Goal: Check status: Check status

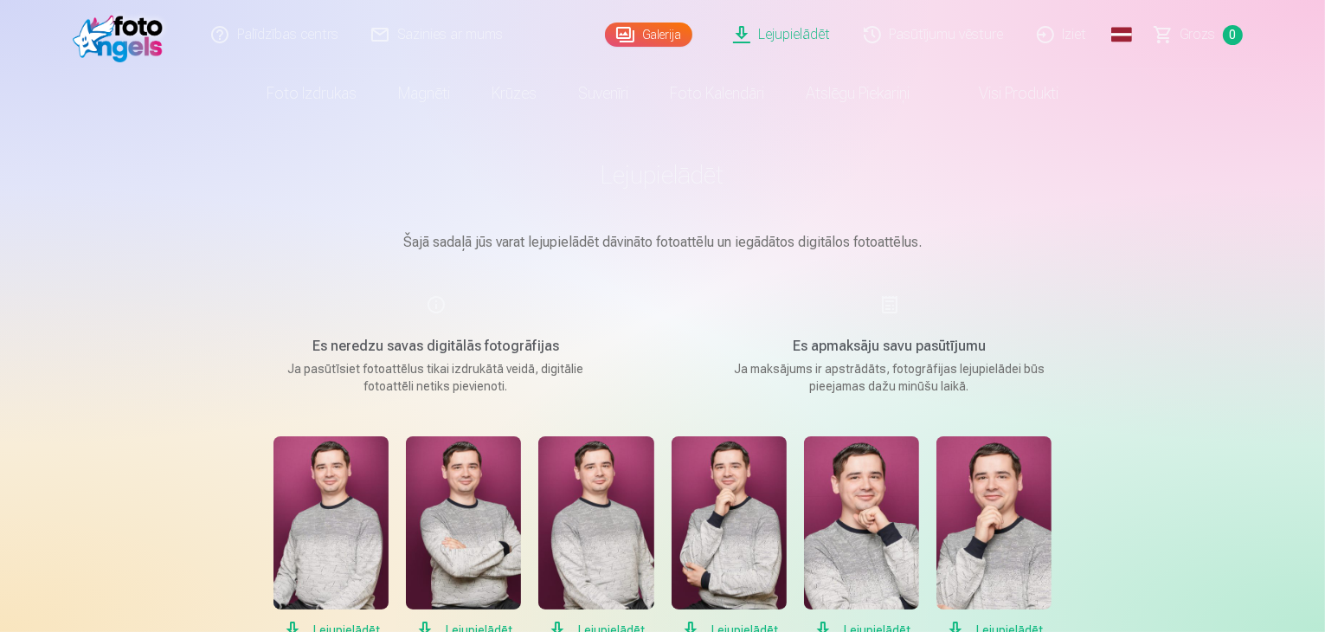
click at [951, 37] on link "Pasūtījumu vēsture" at bounding box center [934, 34] width 173 height 69
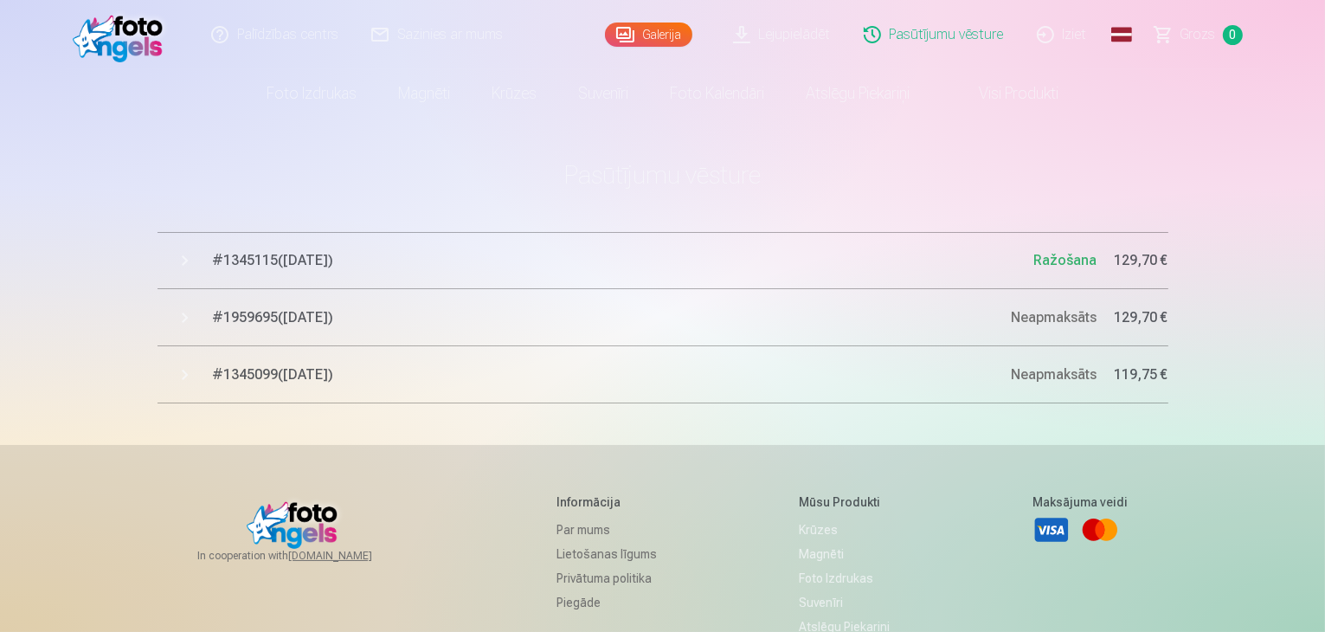
click at [286, 280] on button "# 1345115 ( [DATE] ) Ražošana 129,70 €" at bounding box center [663, 260] width 1011 height 57
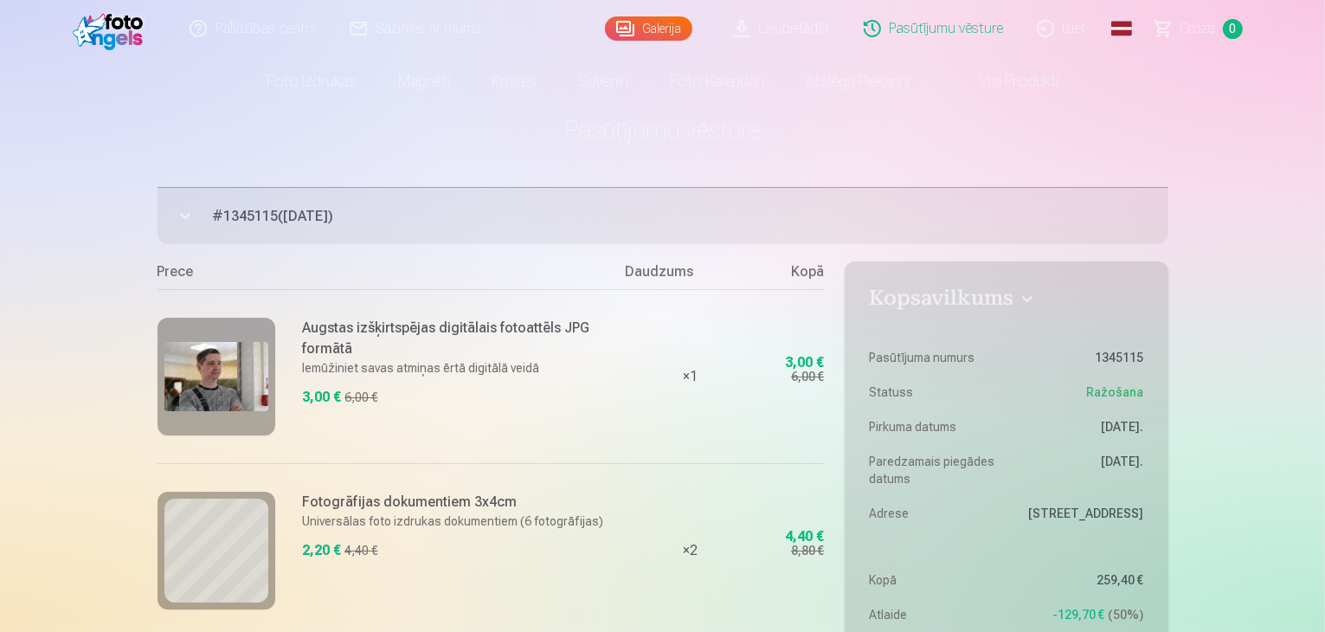
scroll to position [87, 0]
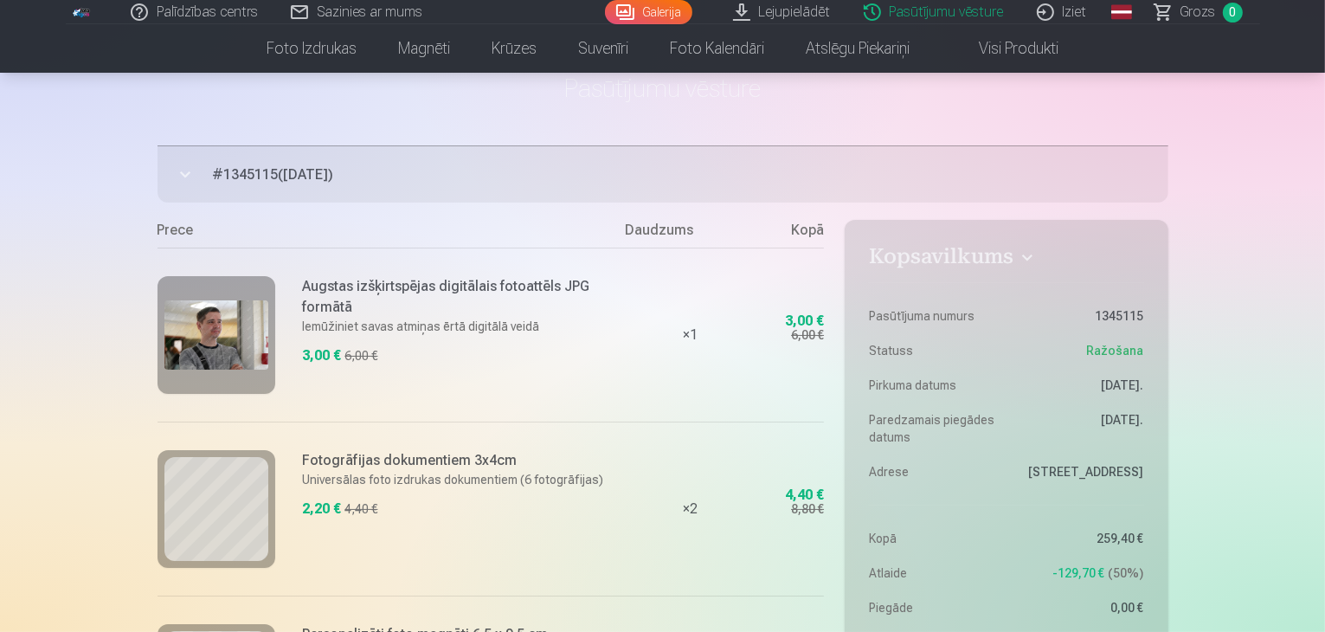
click at [267, 180] on span "# 1345115 ( [DATE] )" at bounding box center [690, 174] width 955 height 21
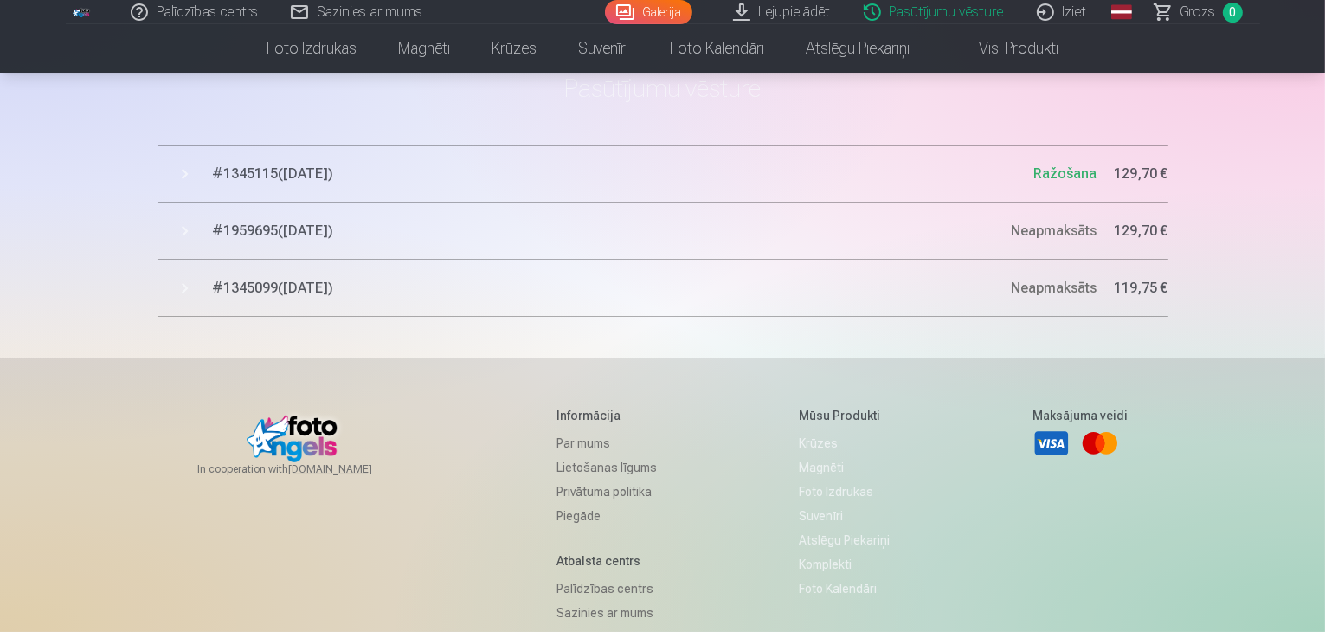
click at [278, 236] on span "# 1959695 ( [DATE] )" at bounding box center [612, 231] width 799 height 21
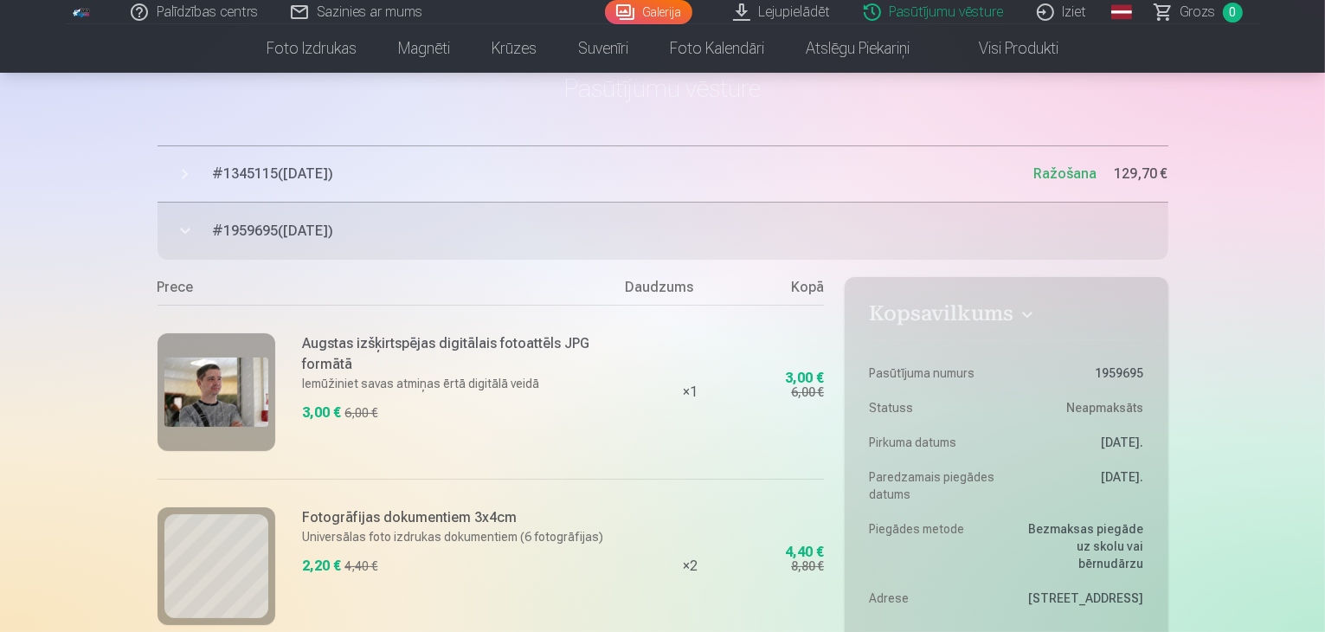
click at [278, 236] on span "# 1959695 ( [DATE] )" at bounding box center [690, 231] width 955 height 21
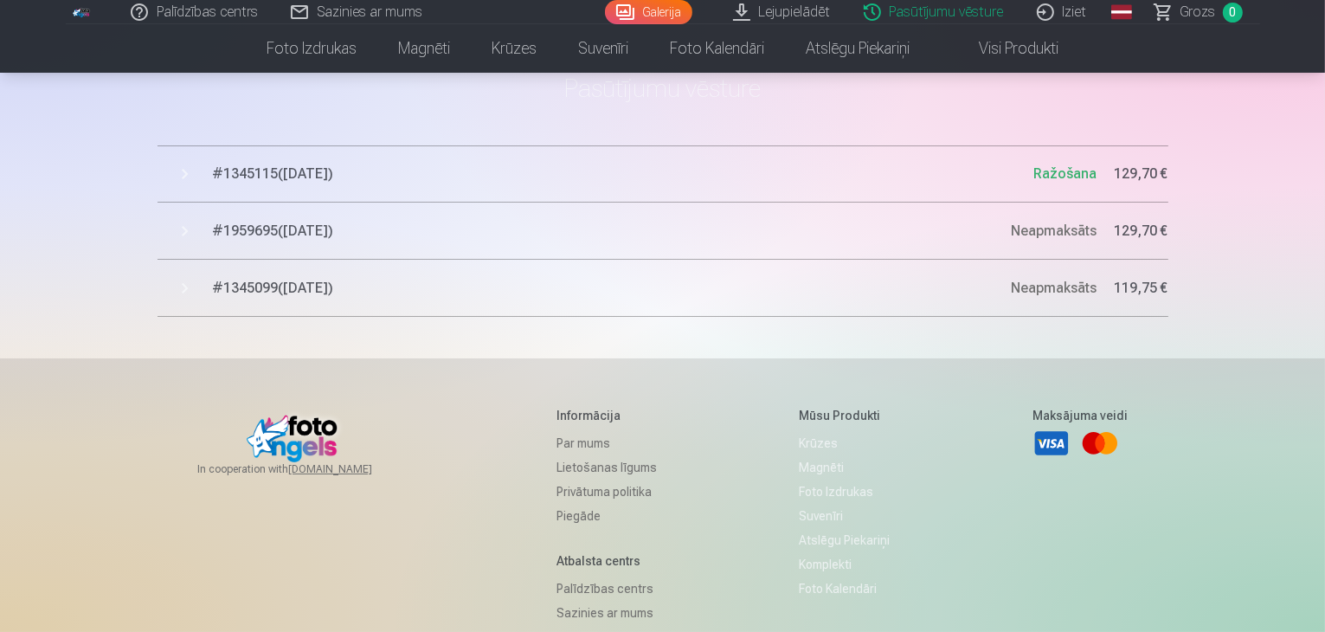
click at [298, 280] on span "# 1345099 ( [DATE] )" at bounding box center [612, 288] width 799 height 21
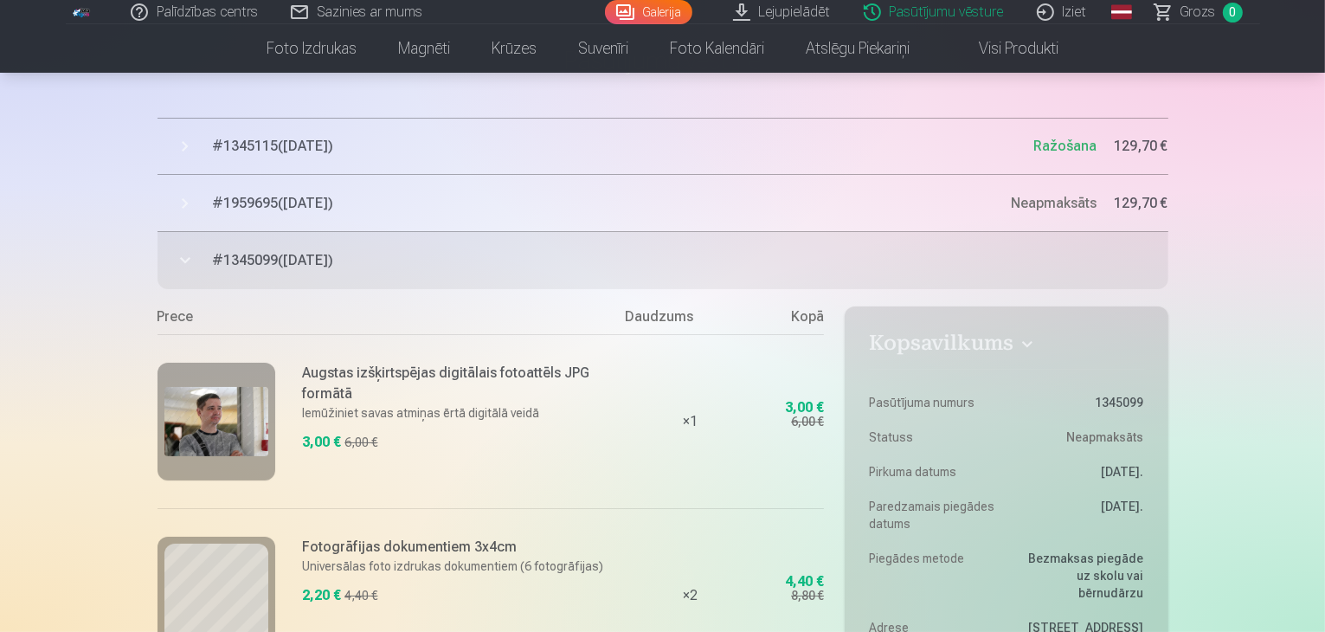
scroll to position [0, 0]
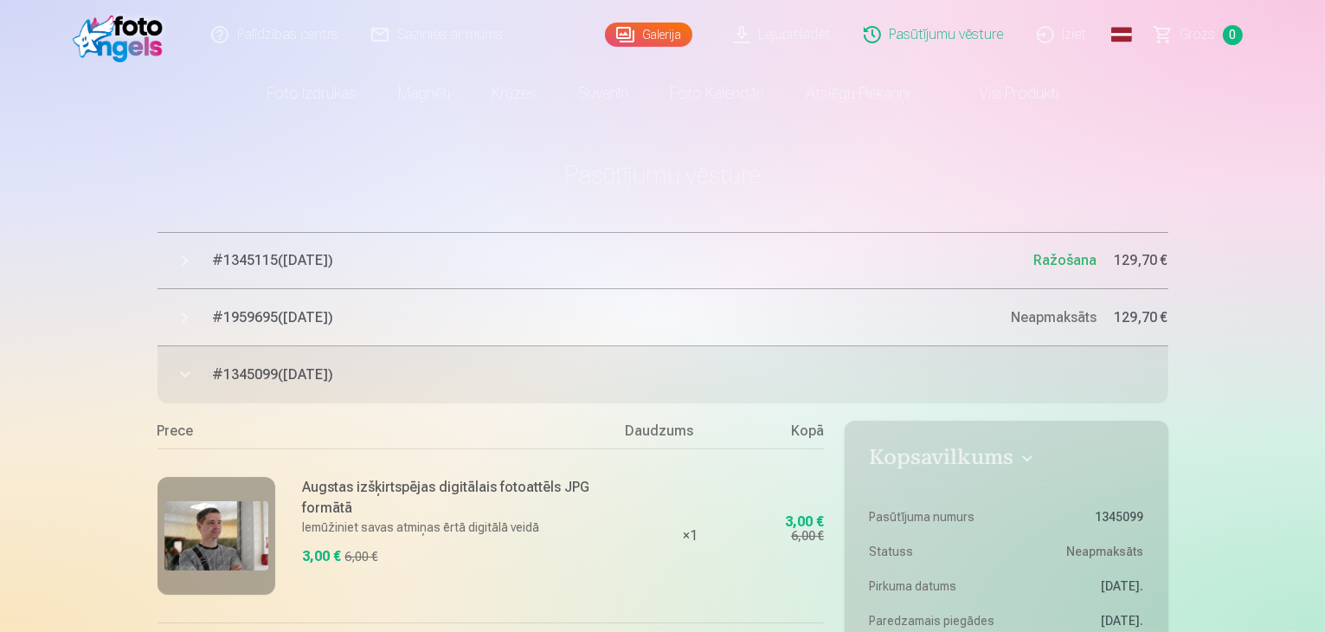
click at [466, 322] on span "# 1959695 ( [DATE] )" at bounding box center [612, 317] width 799 height 21
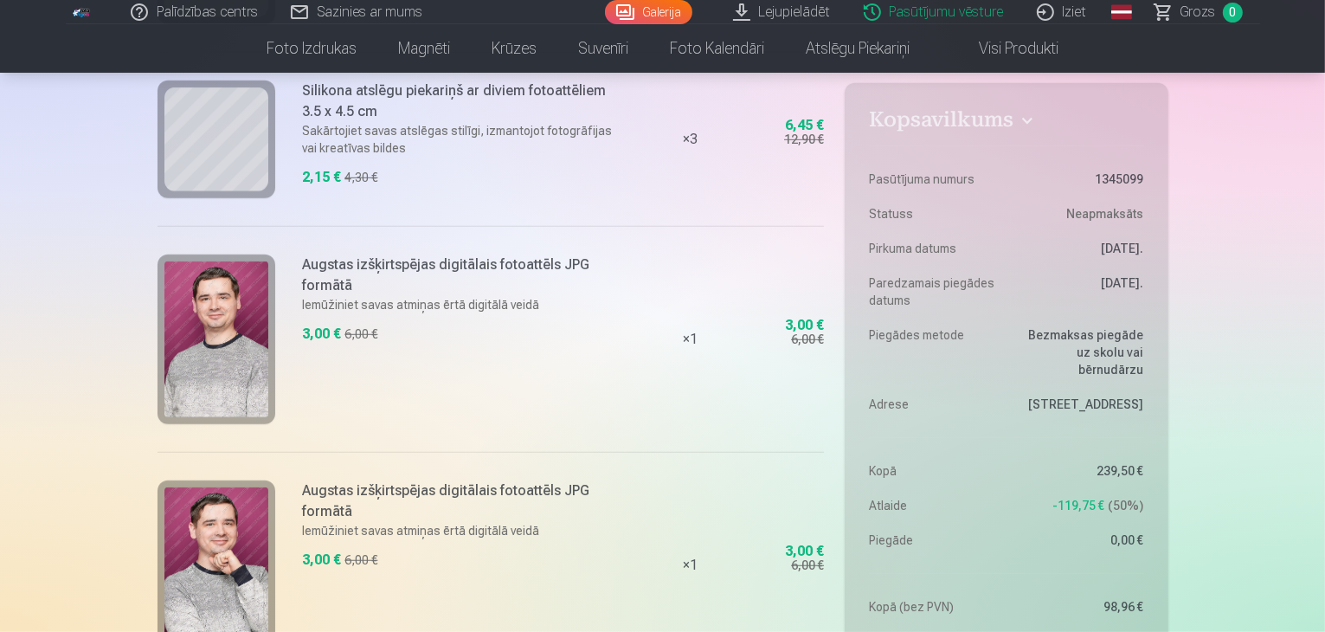
scroll to position [7703, 0]
click at [1000, 128] on h4 "Kopsavilkums" at bounding box center [1006, 122] width 274 height 31
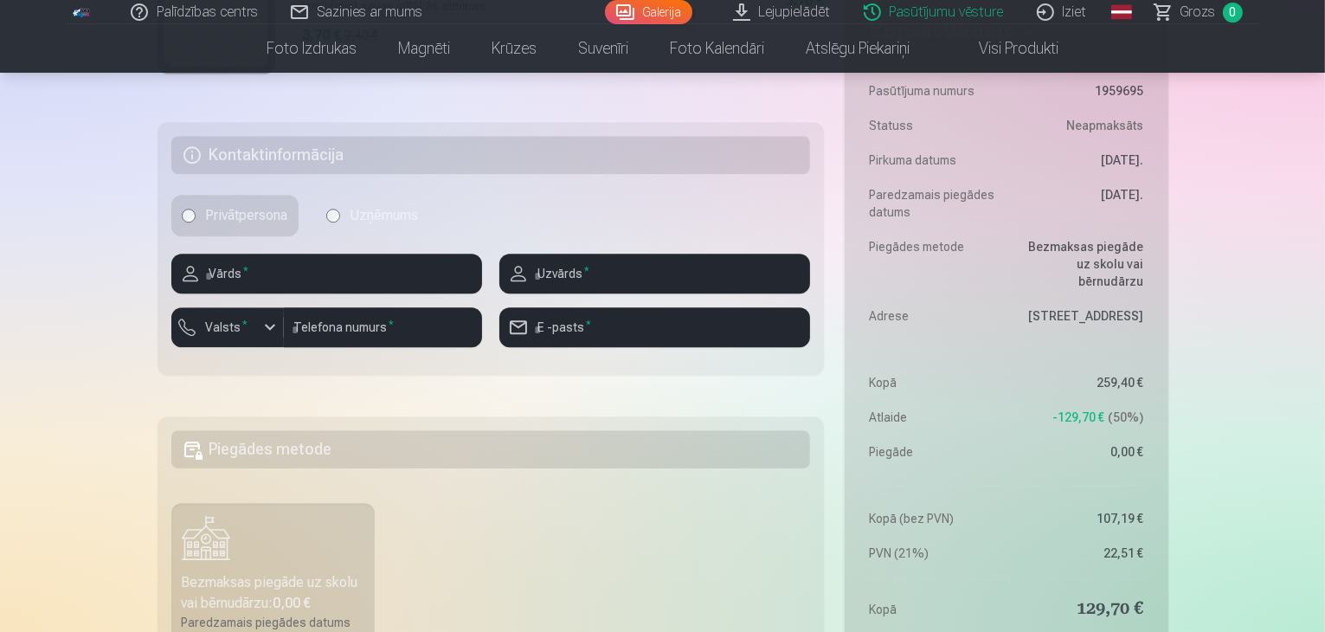
scroll to position [4673, 0]
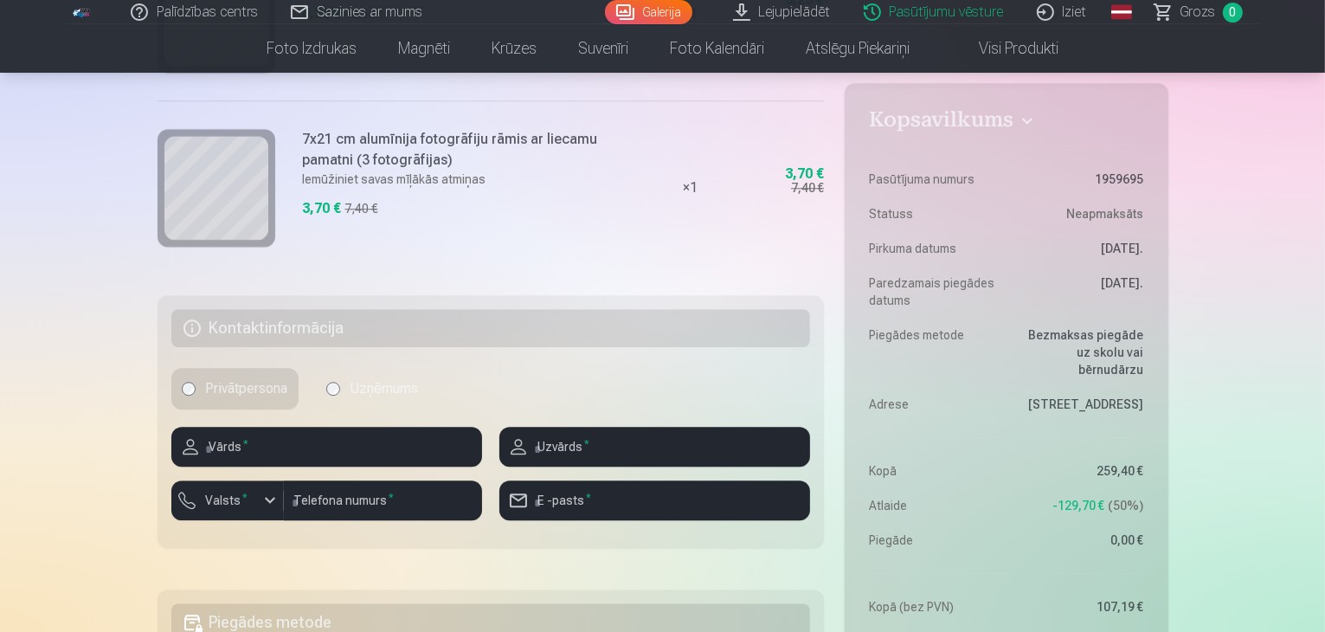
click at [988, 124] on h4 "Kopsavilkums" at bounding box center [1006, 122] width 274 height 31
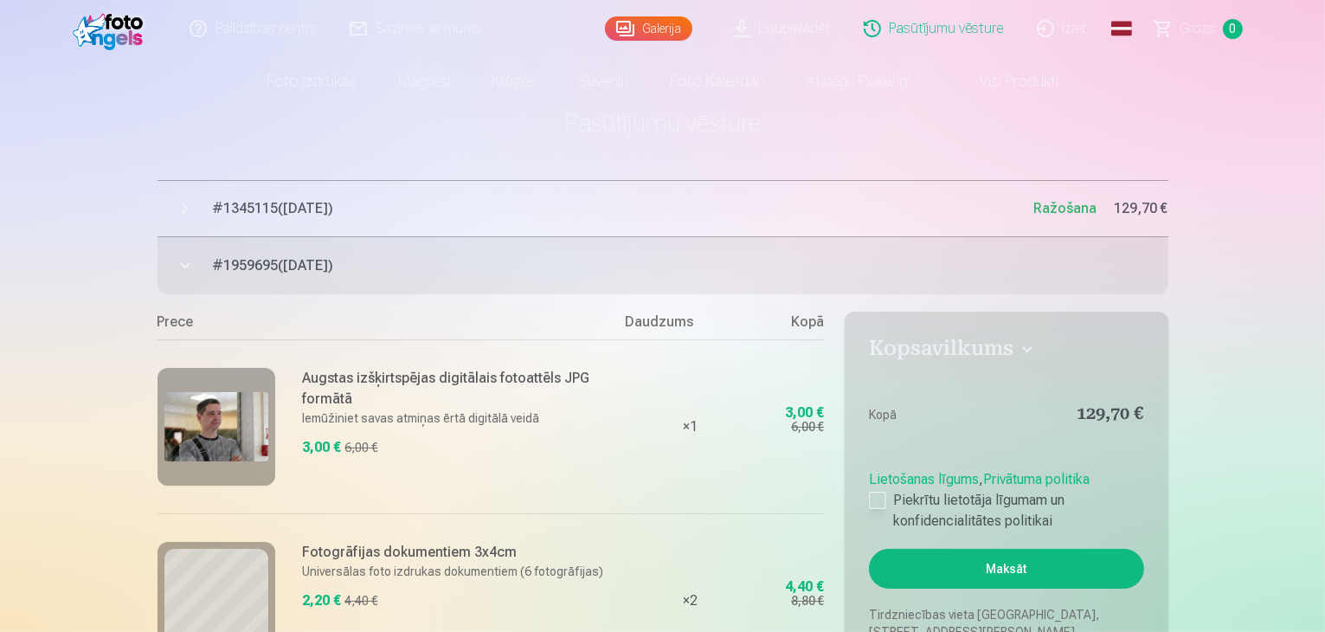
scroll to position [0, 0]
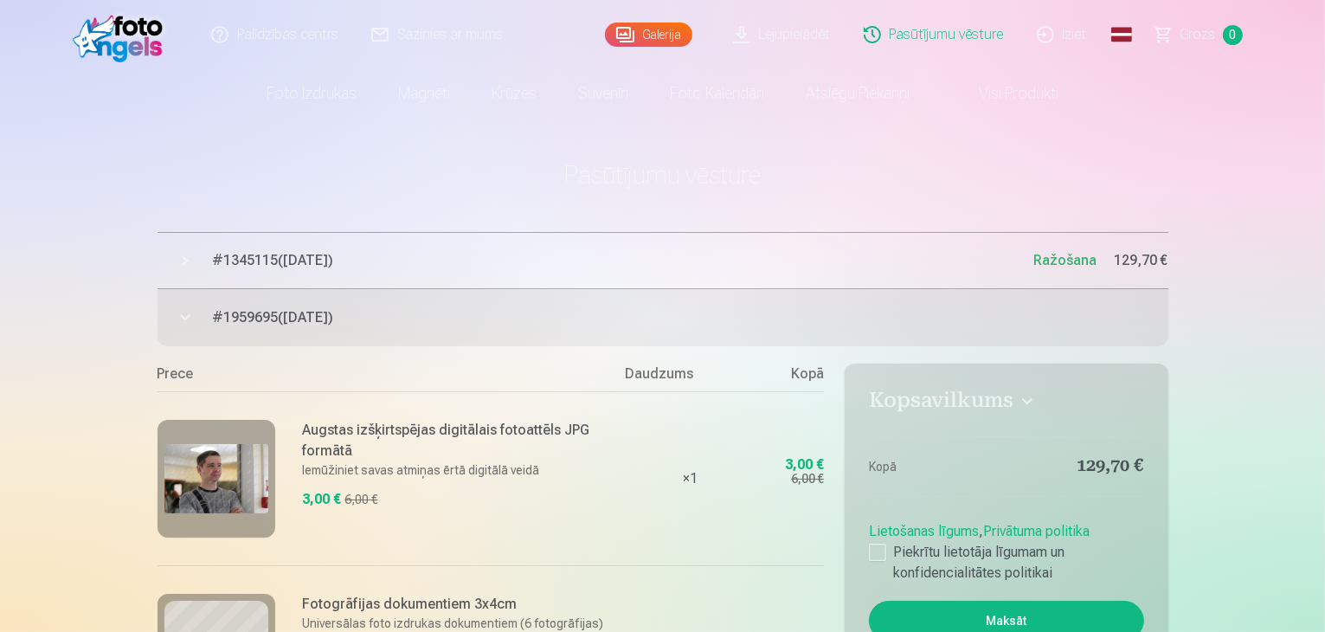
click at [381, 306] on button "# 1959695 ( [DATE] ) Neapmaksāts 129,70 €" at bounding box center [663, 317] width 1011 height 57
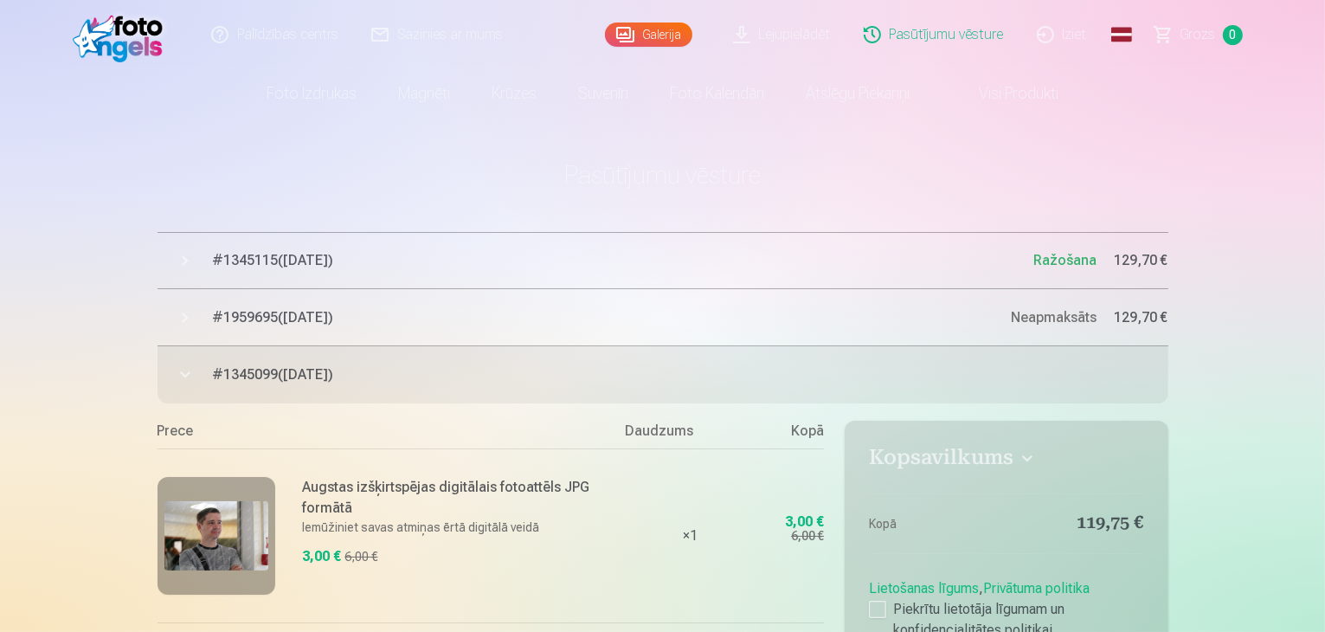
click at [232, 364] on span "# 1345099 ( [DATE] )" at bounding box center [690, 374] width 955 height 21
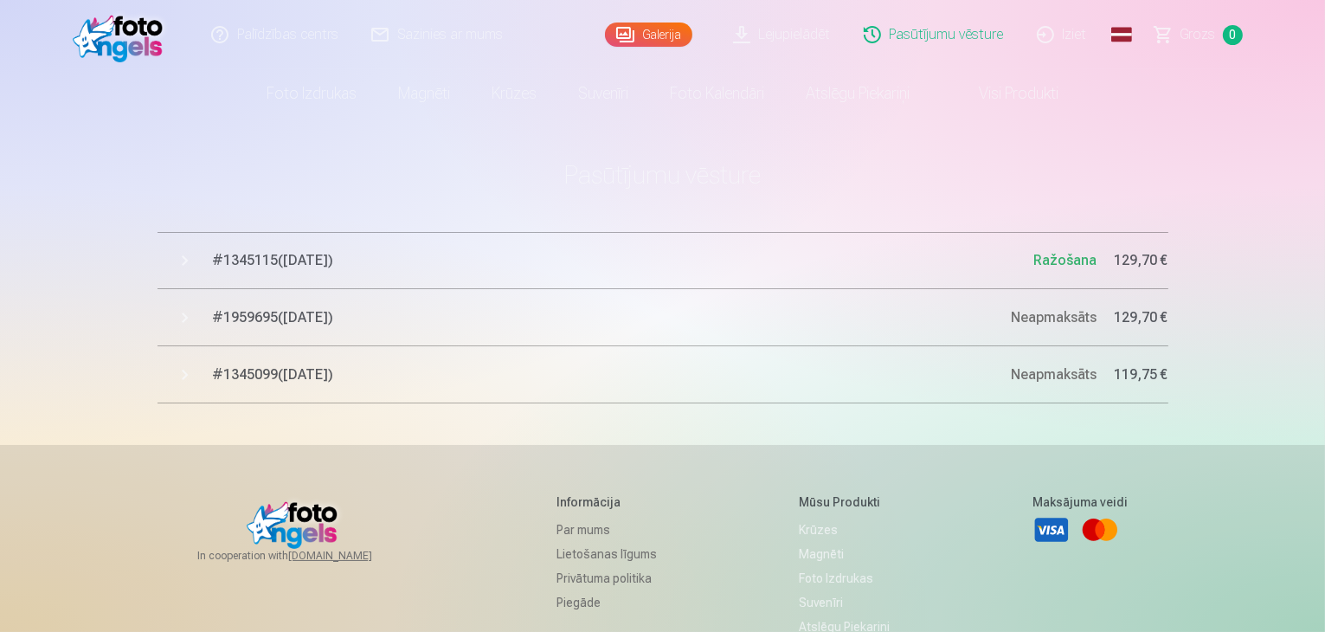
click at [525, 235] on button "# 1345115 ( [DATE] ) Ražošana 129,70 €" at bounding box center [663, 260] width 1011 height 57
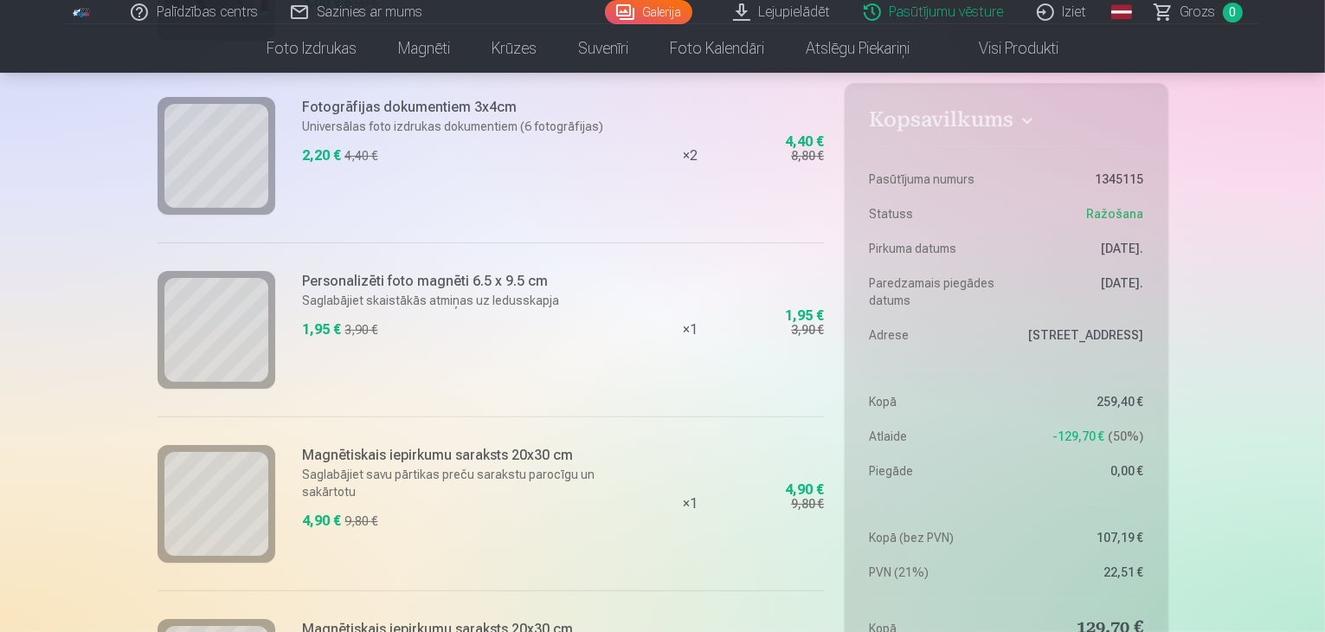
scroll to position [433, 0]
